Goal: Check status: Check status

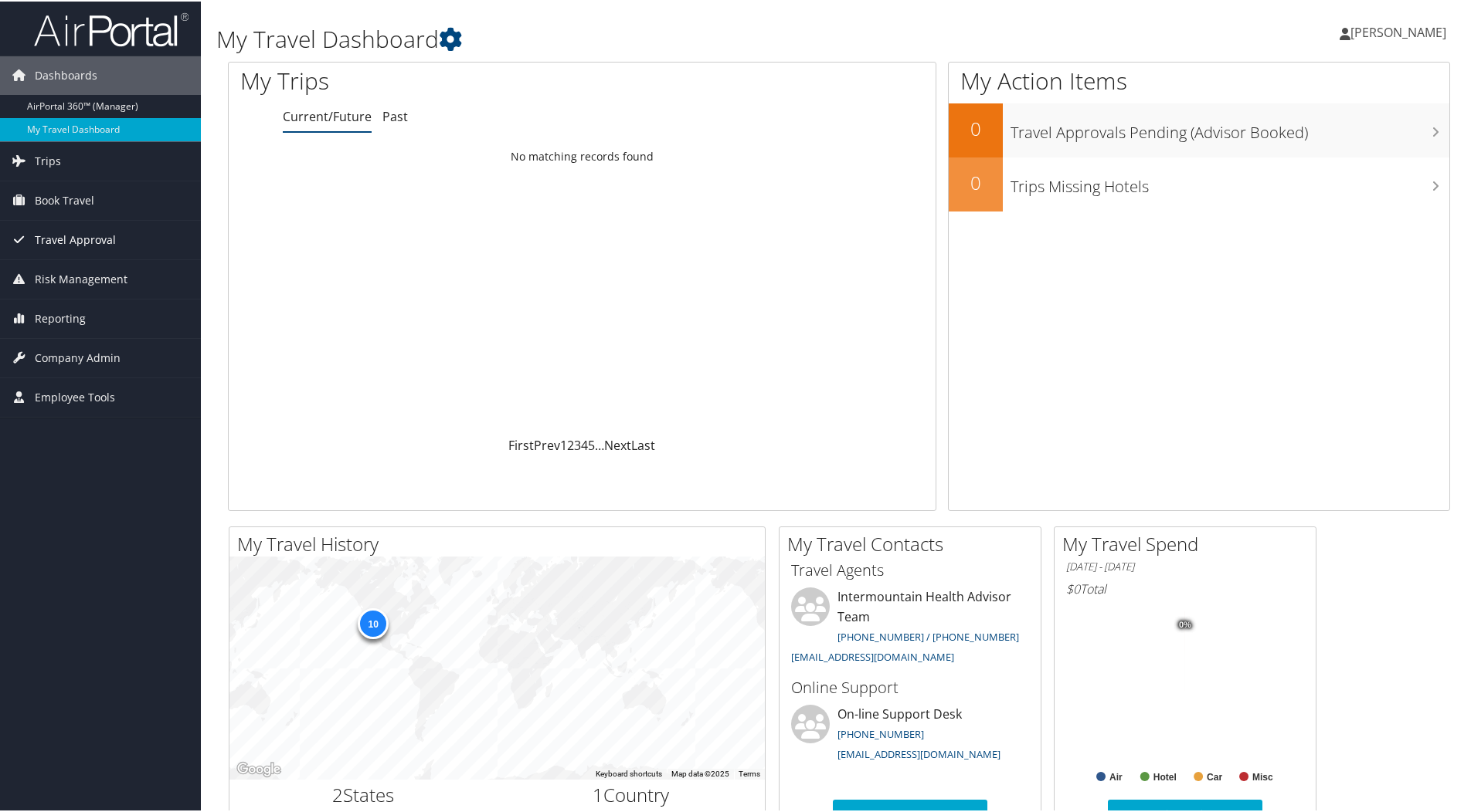
click at [60, 235] on span "Travel Approval" at bounding box center [75, 238] width 81 height 38
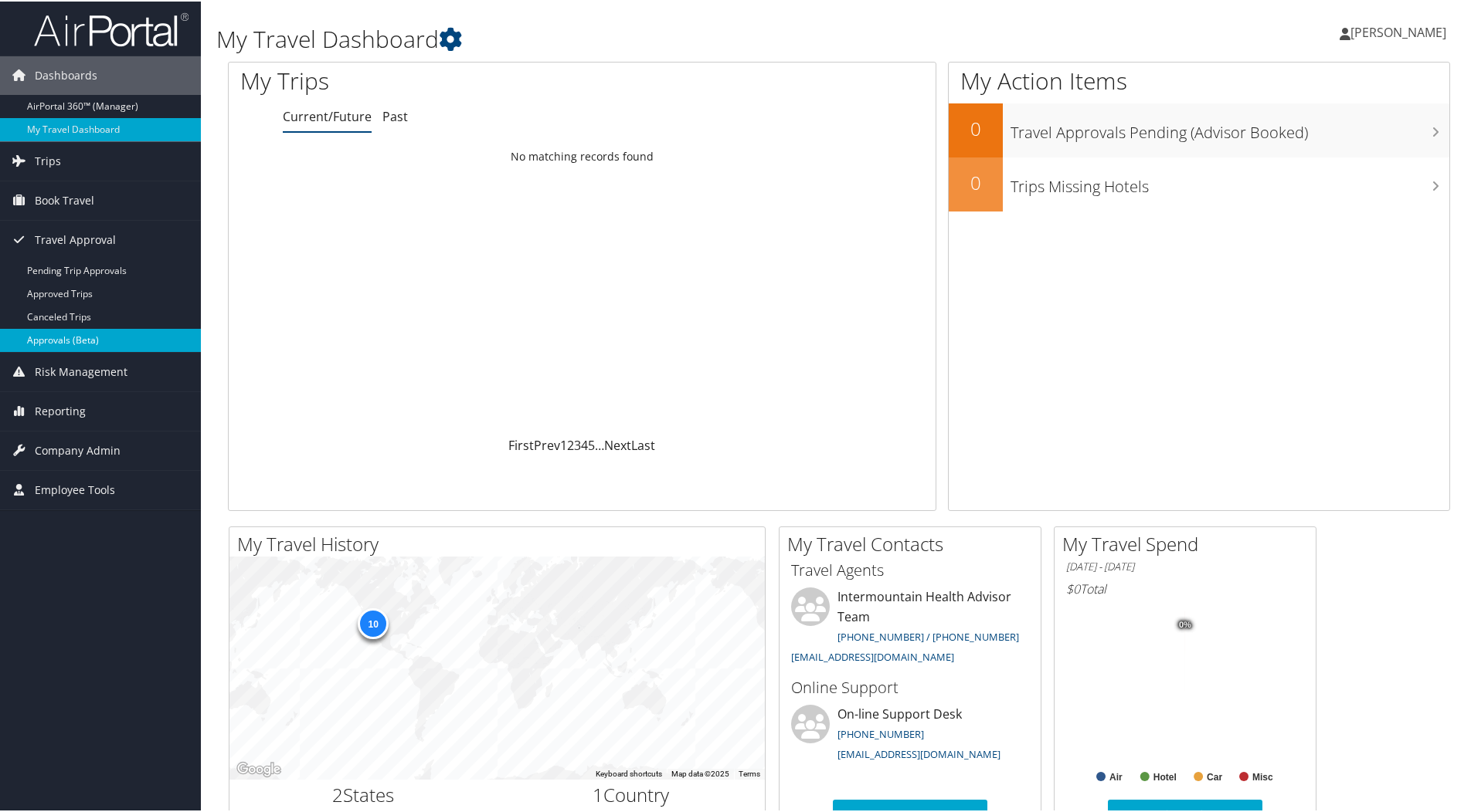
click at [60, 338] on link "Approvals (Beta)" at bounding box center [100, 339] width 201 height 23
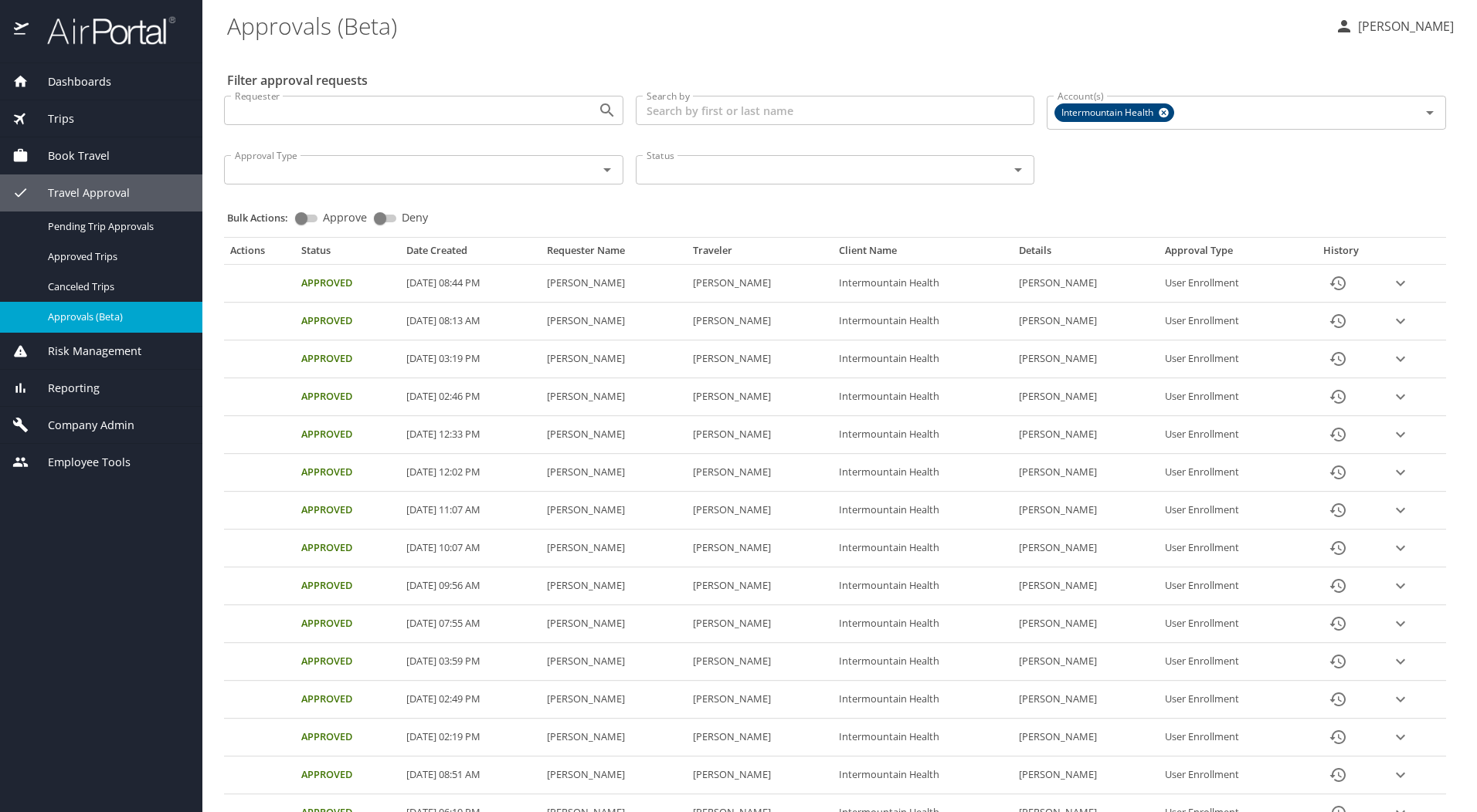
click at [54, 187] on span "Travel Approval" at bounding box center [79, 193] width 101 height 17
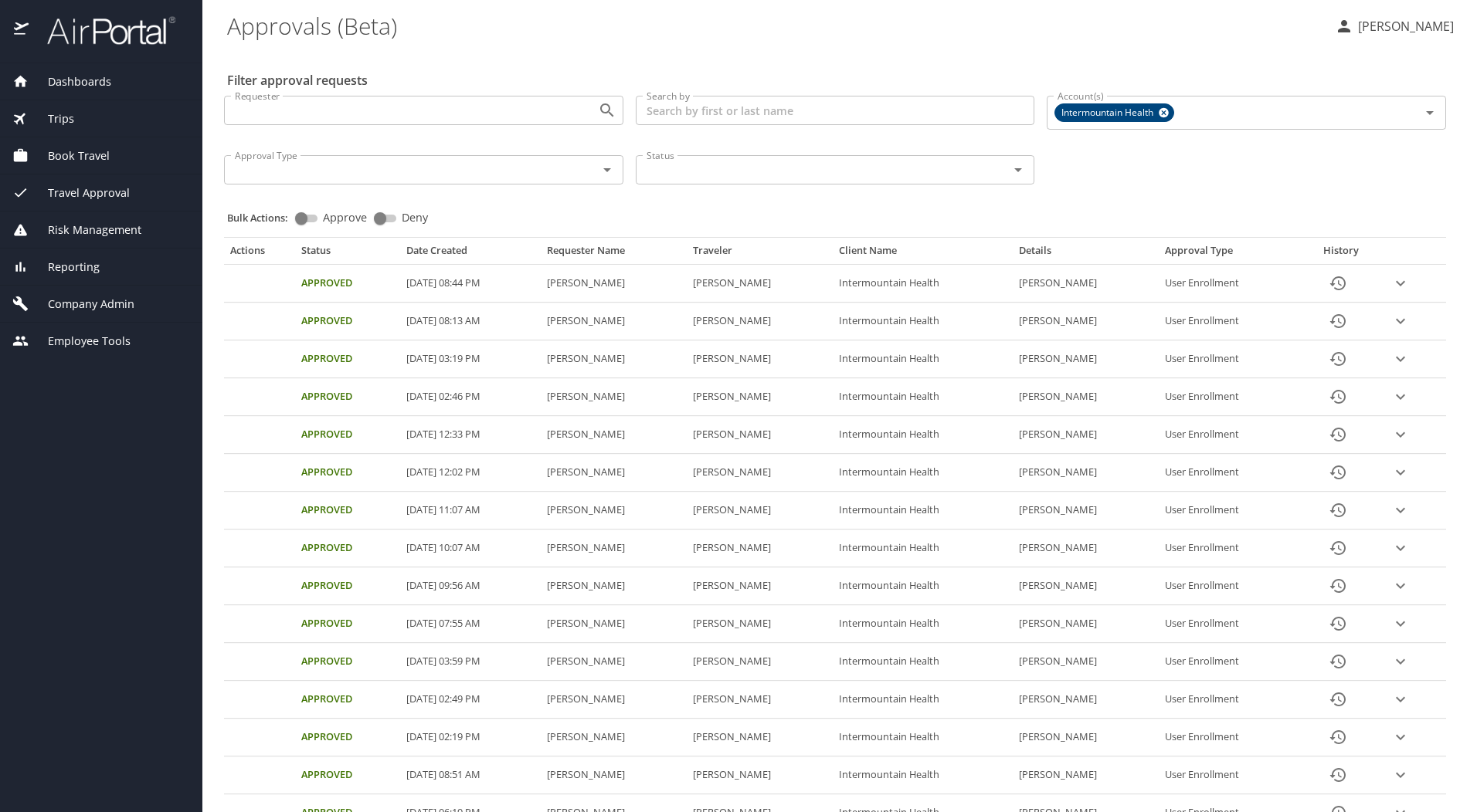
click at [63, 123] on span "Trips" at bounding box center [51, 118] width 45 height 17
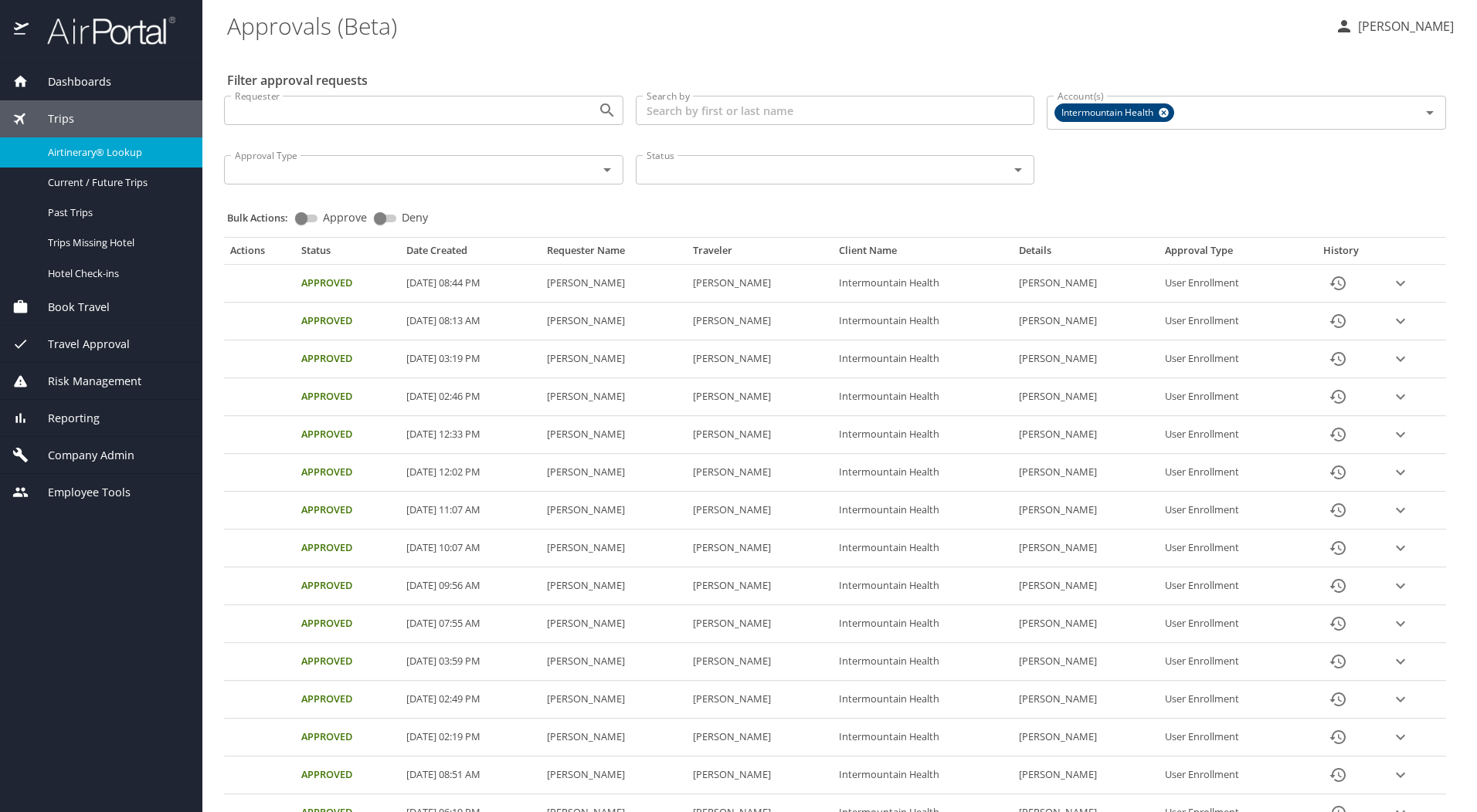
click at [76, 152] on span "Airtinerary® Lookup" at bounding box center [116, 152] width 136 height 15
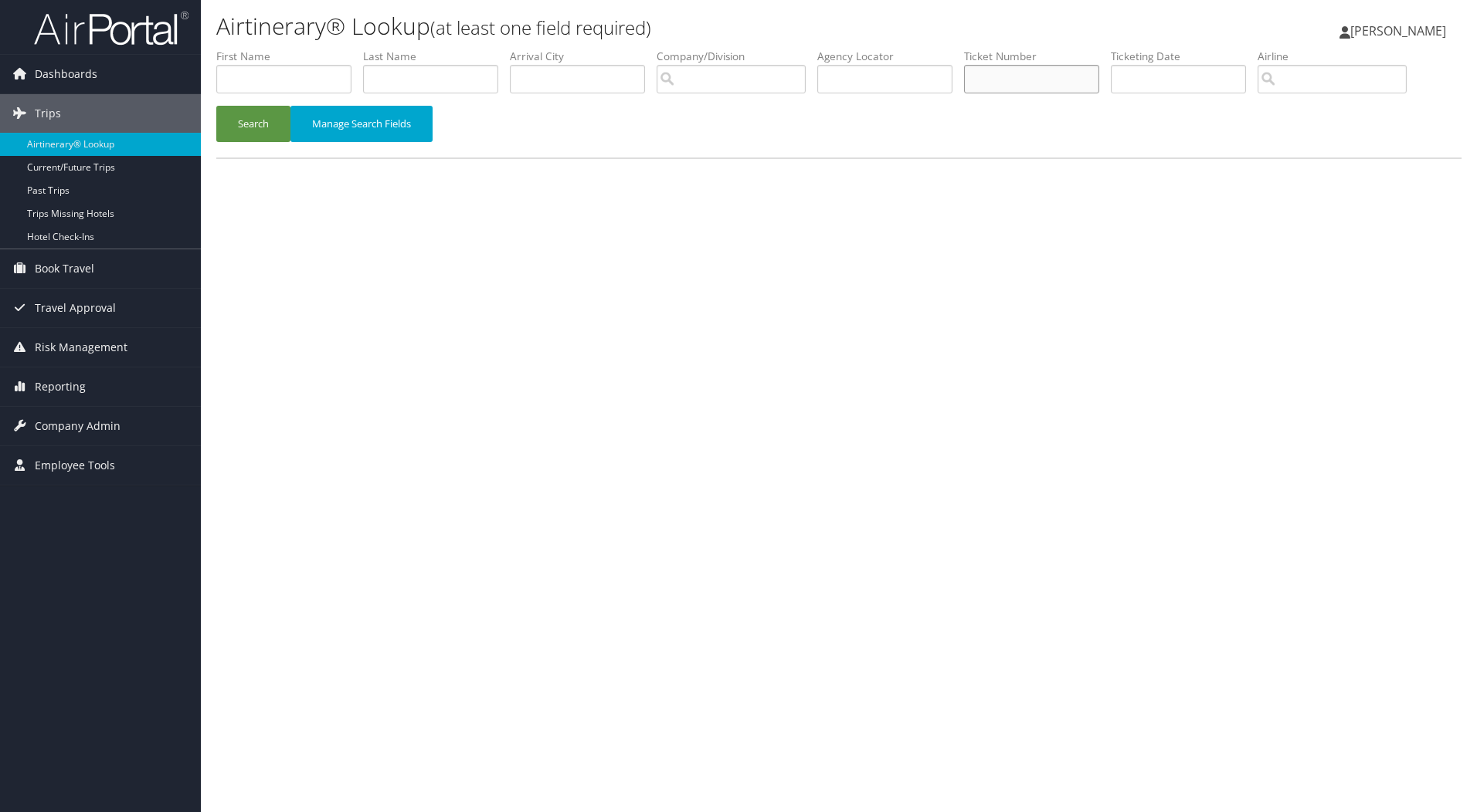
click at [1001, 76] on input "text" at bounding box center [1032, 79] width 135 height 28
paste input "0164302963167"
type input "0164302963167"
click at [255, 122] on button "Search" at bounding box center [252, 123] width 74 height 36
